Goal: Task Accomplishment & Management: Manage account settings

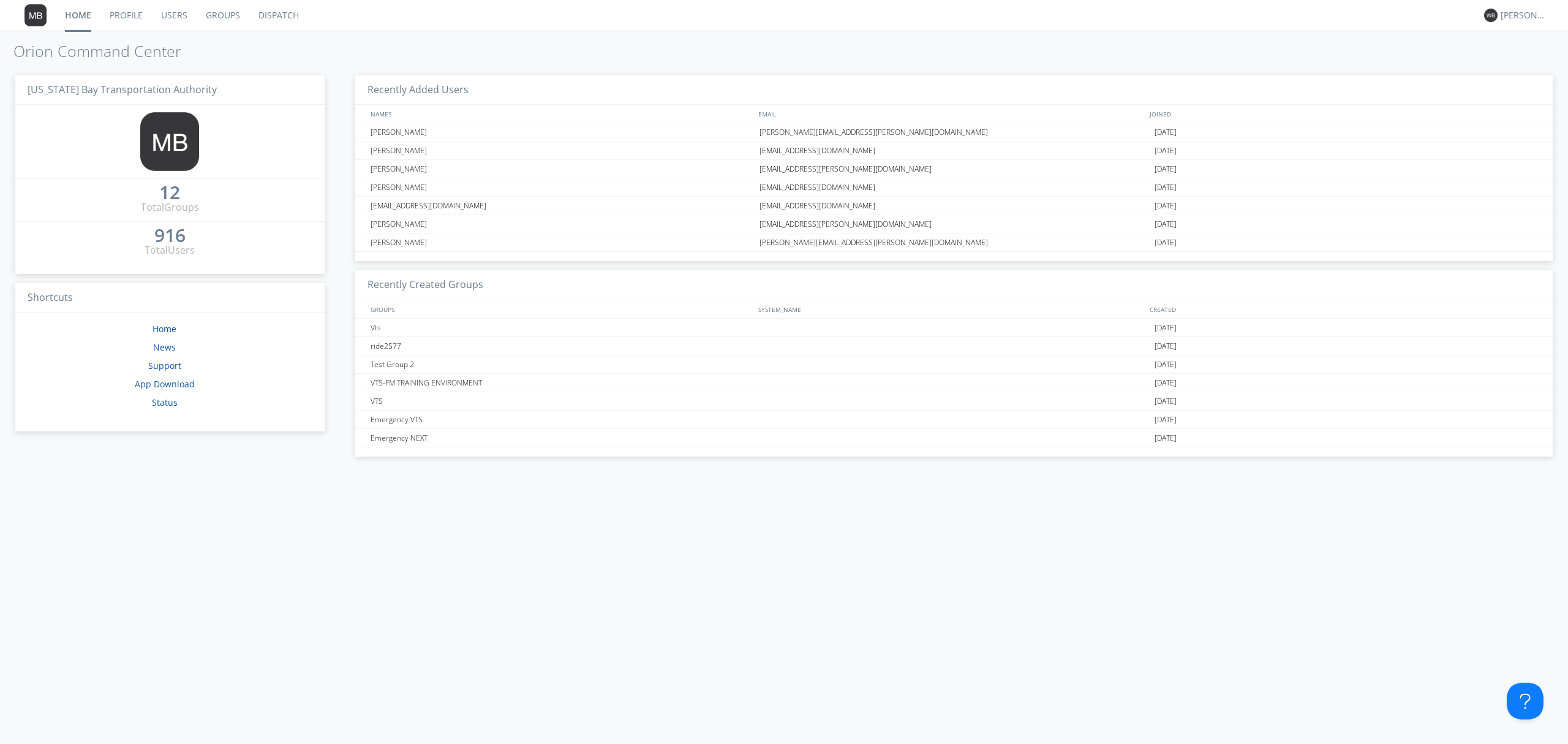
click at [274, 13] on link "Dispatch" at bounding box center [279, 15] width 59 height 31
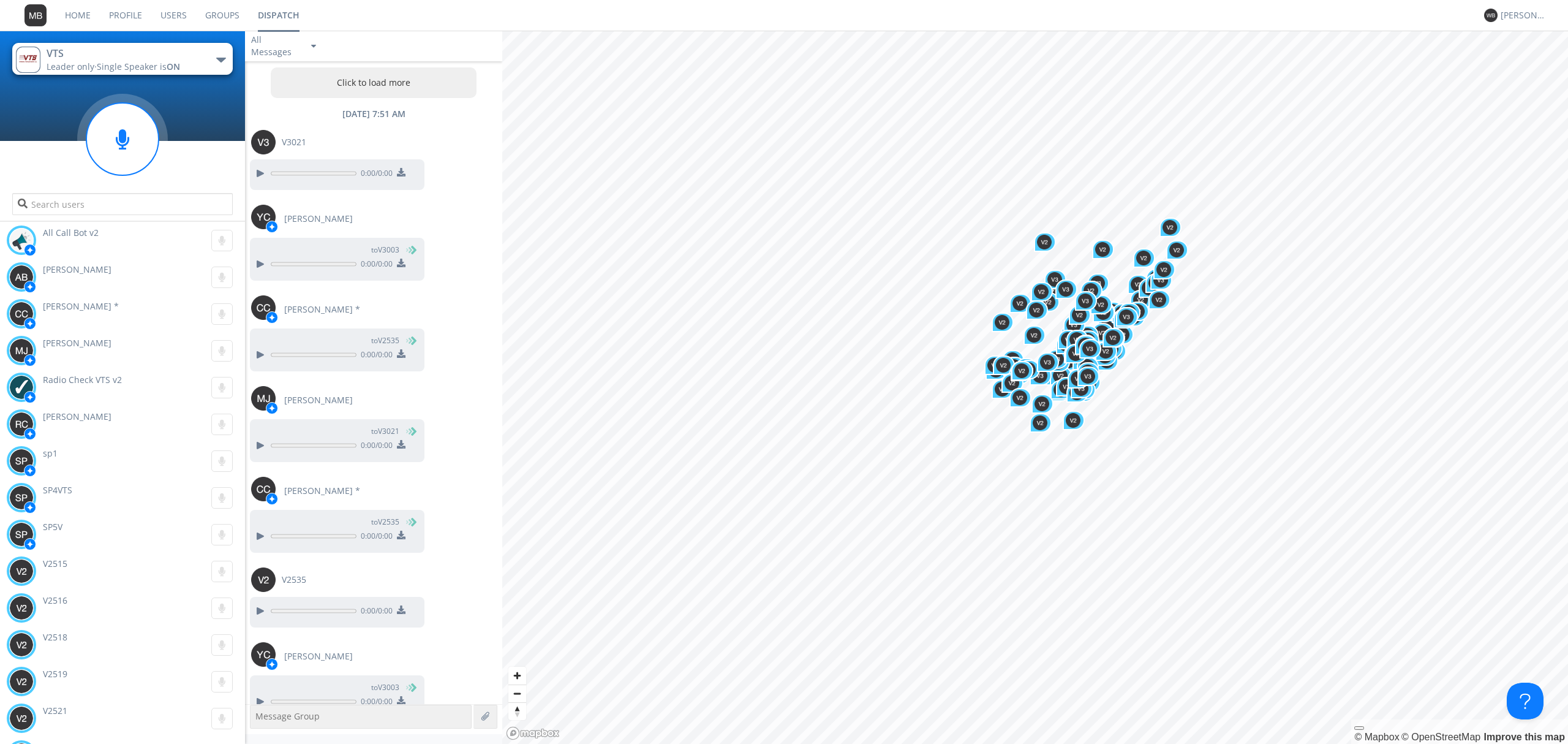
click at [173, 13] on link "Users" at bounding box center [173, 15] width 45 height 31
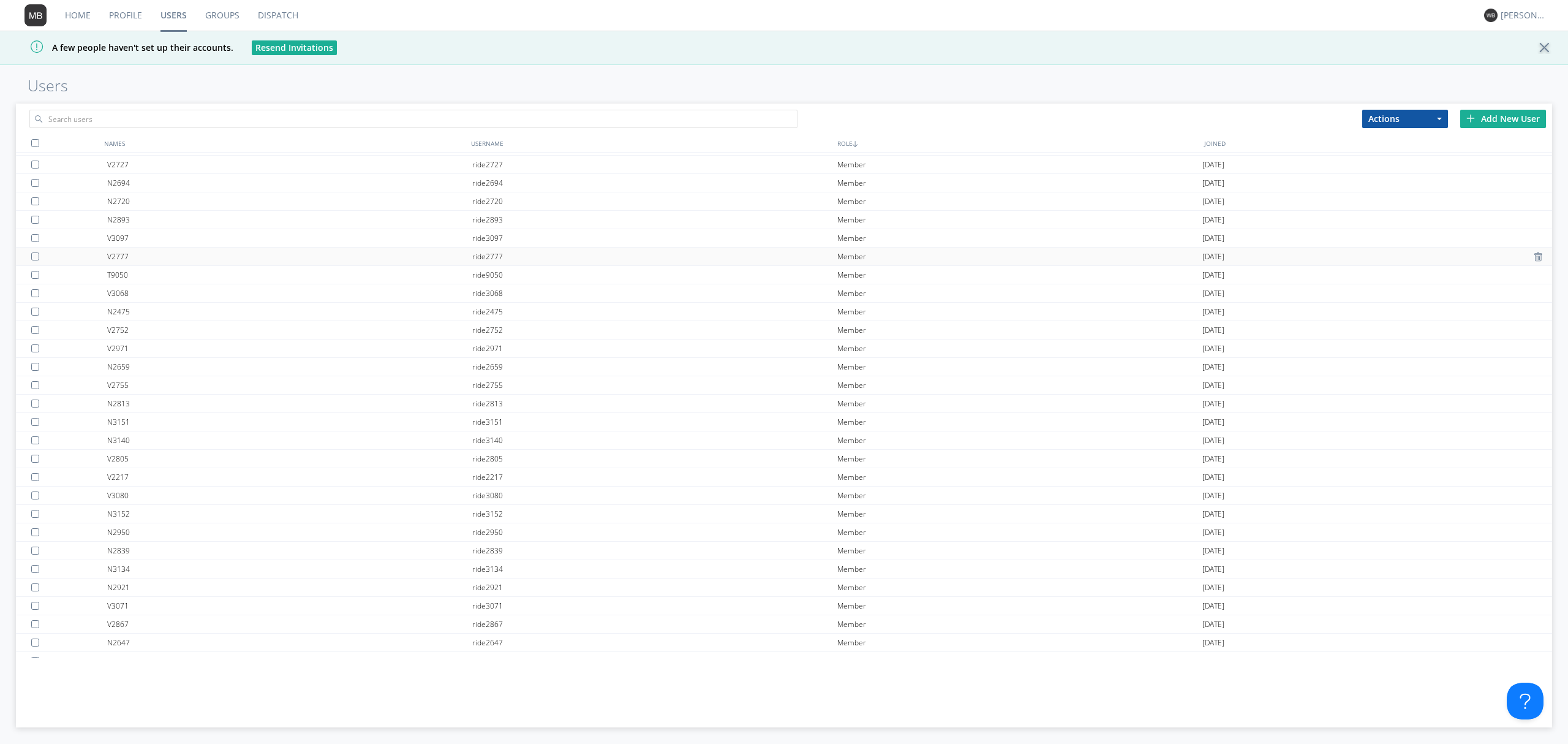
scroll to position [898, 0]
click at [243, 116] on input "text" at bounding box center [413, 118] width 768 height 18
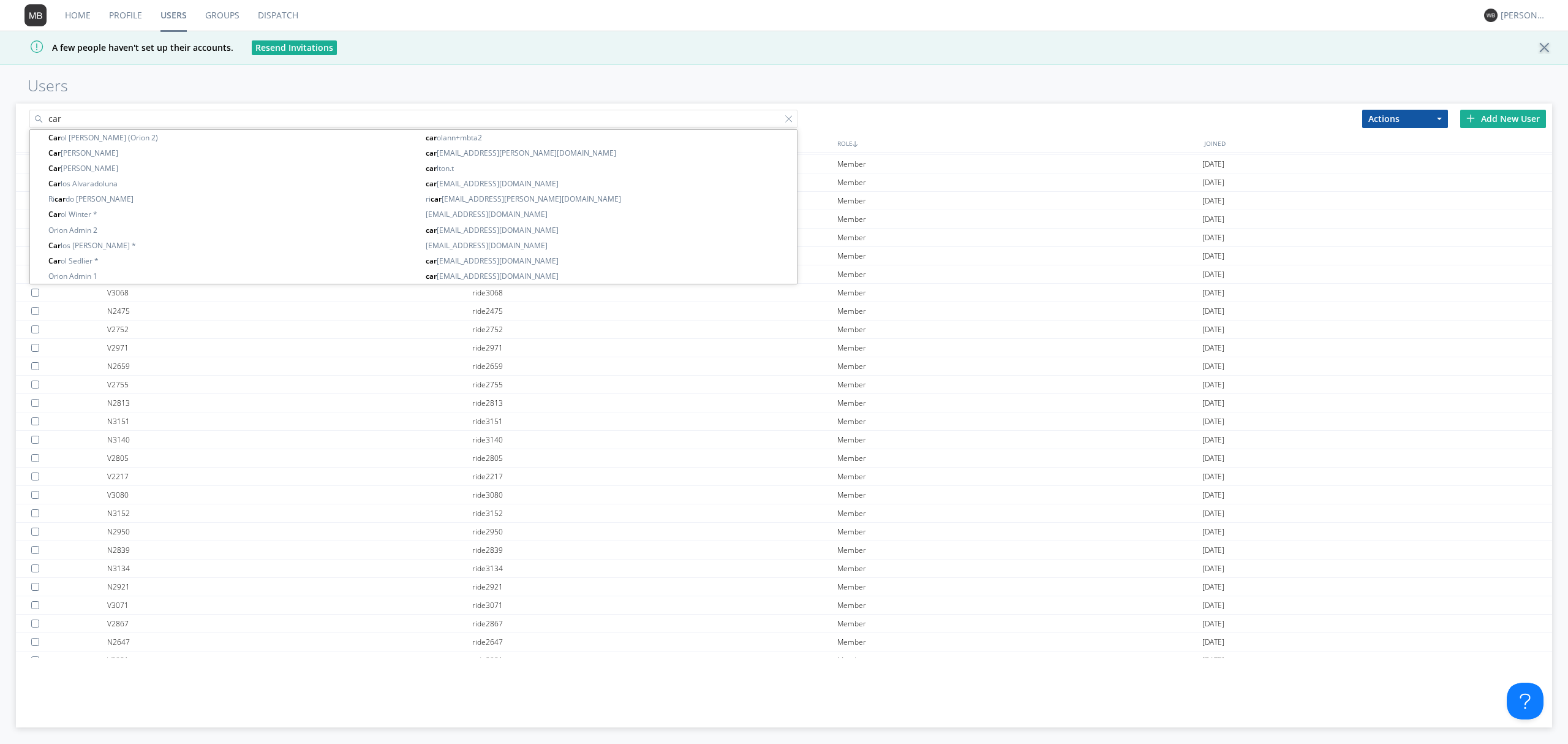
type input "car"
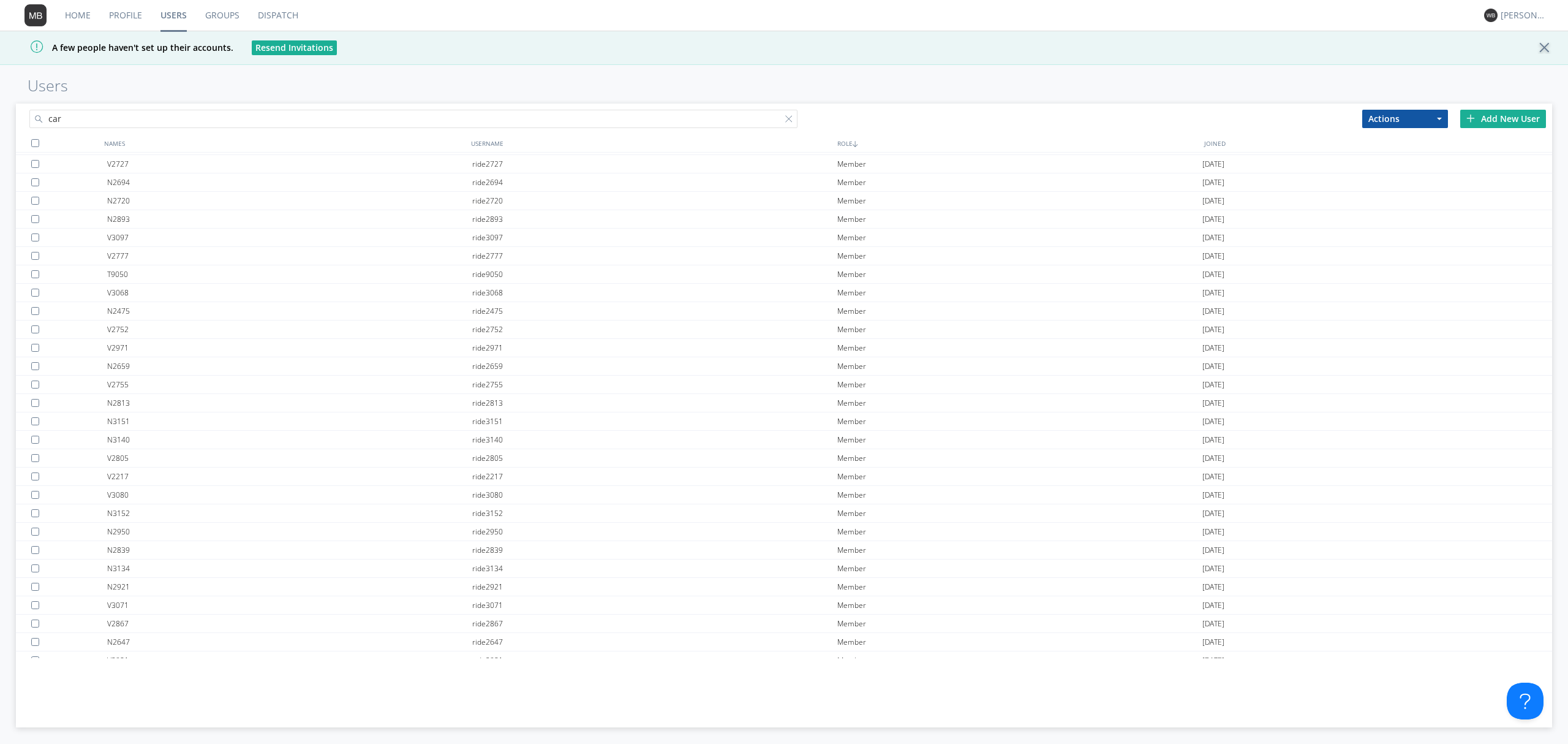
click at [729, 55] on div "A few people haven't set up their accounts. Resend Invitations" at bounding box center [784, 48] width 1568 height 34
